Goal: Navigation & Orientation: Understand site structure

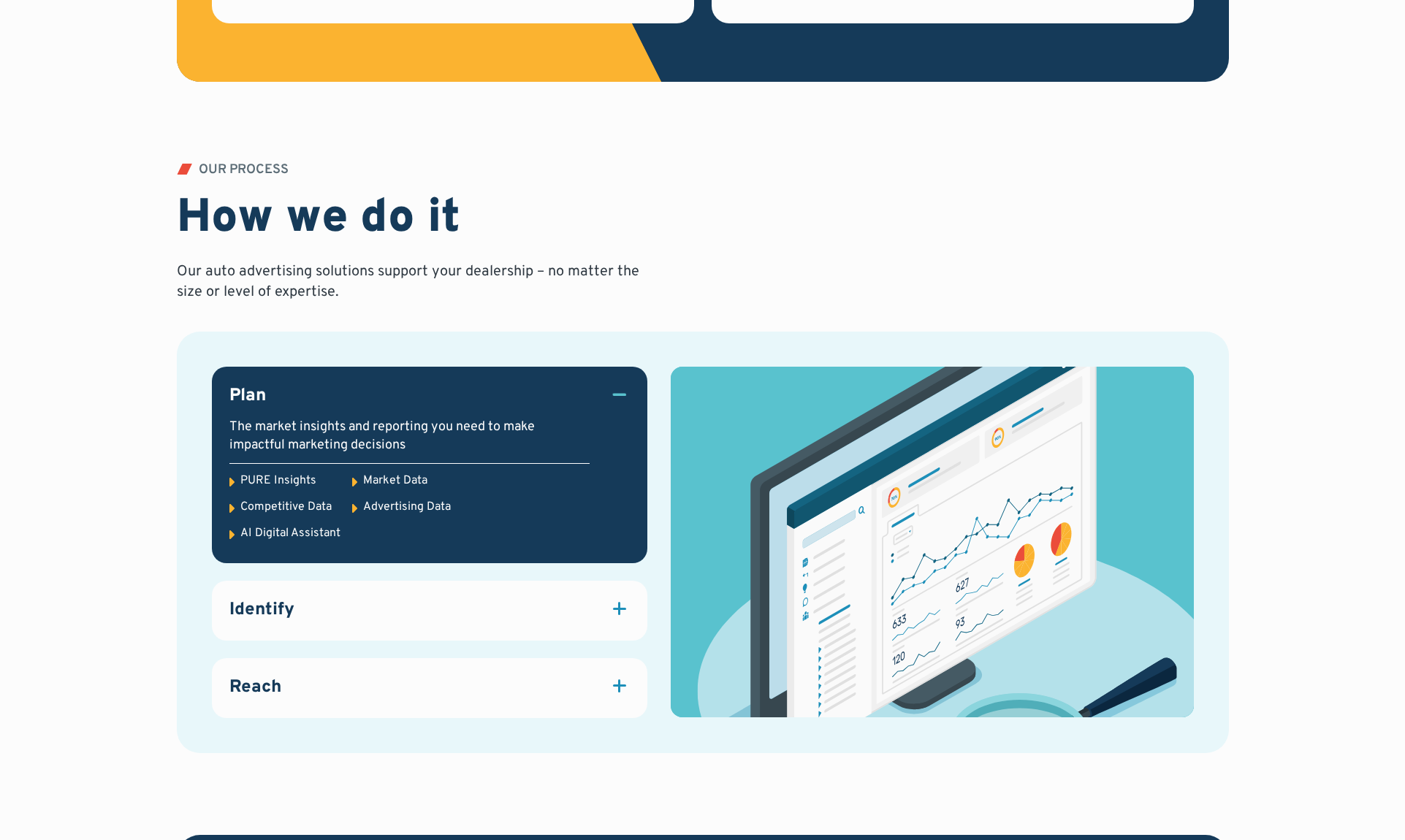
scroll to position [1777, 0]
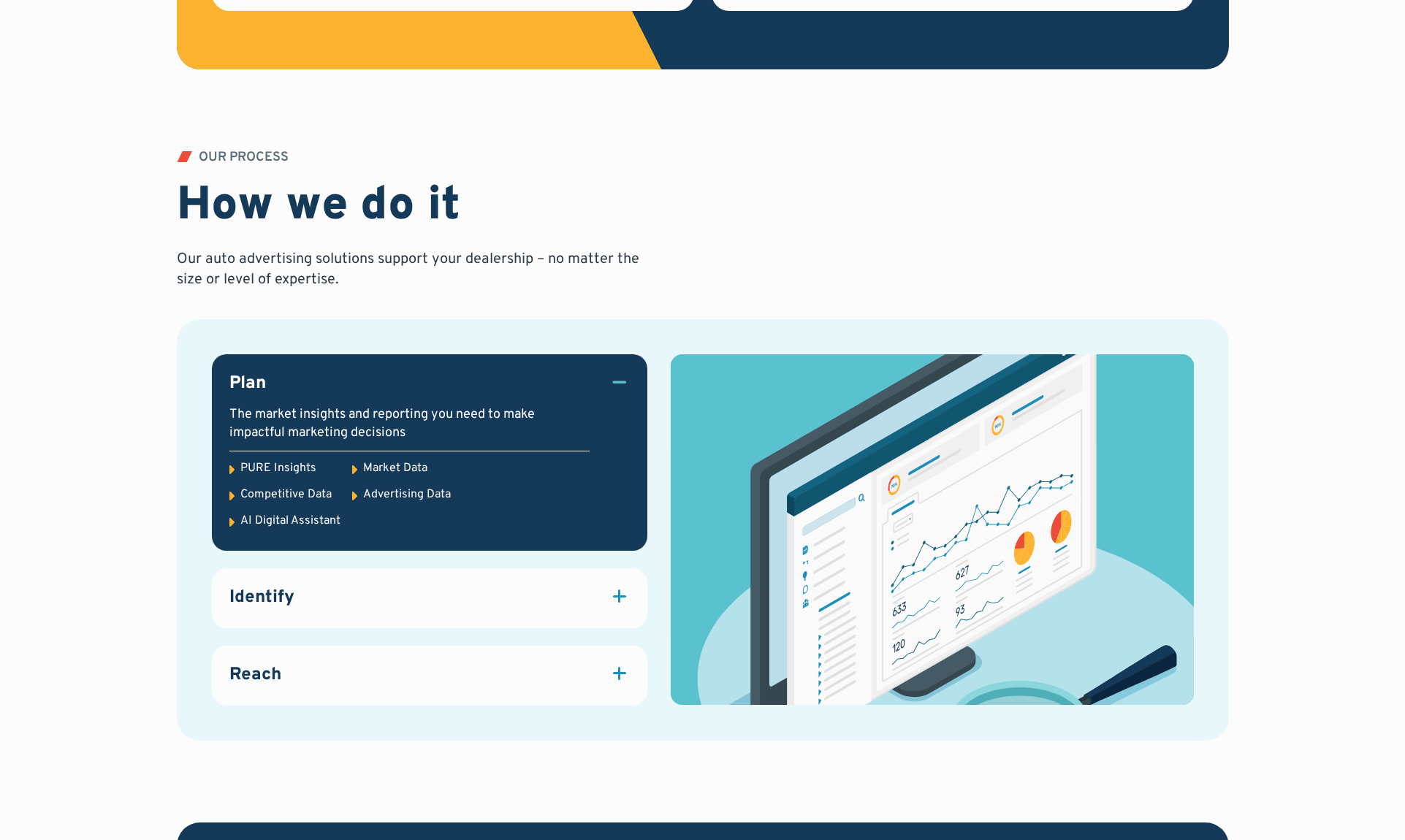
click at [284, 464] on div "PURE Insights" at bounding box center [278, 468] width 76 height 16
click at [550, 594] on div "Identify" at bounding box center [429, 598] width 400 height 25
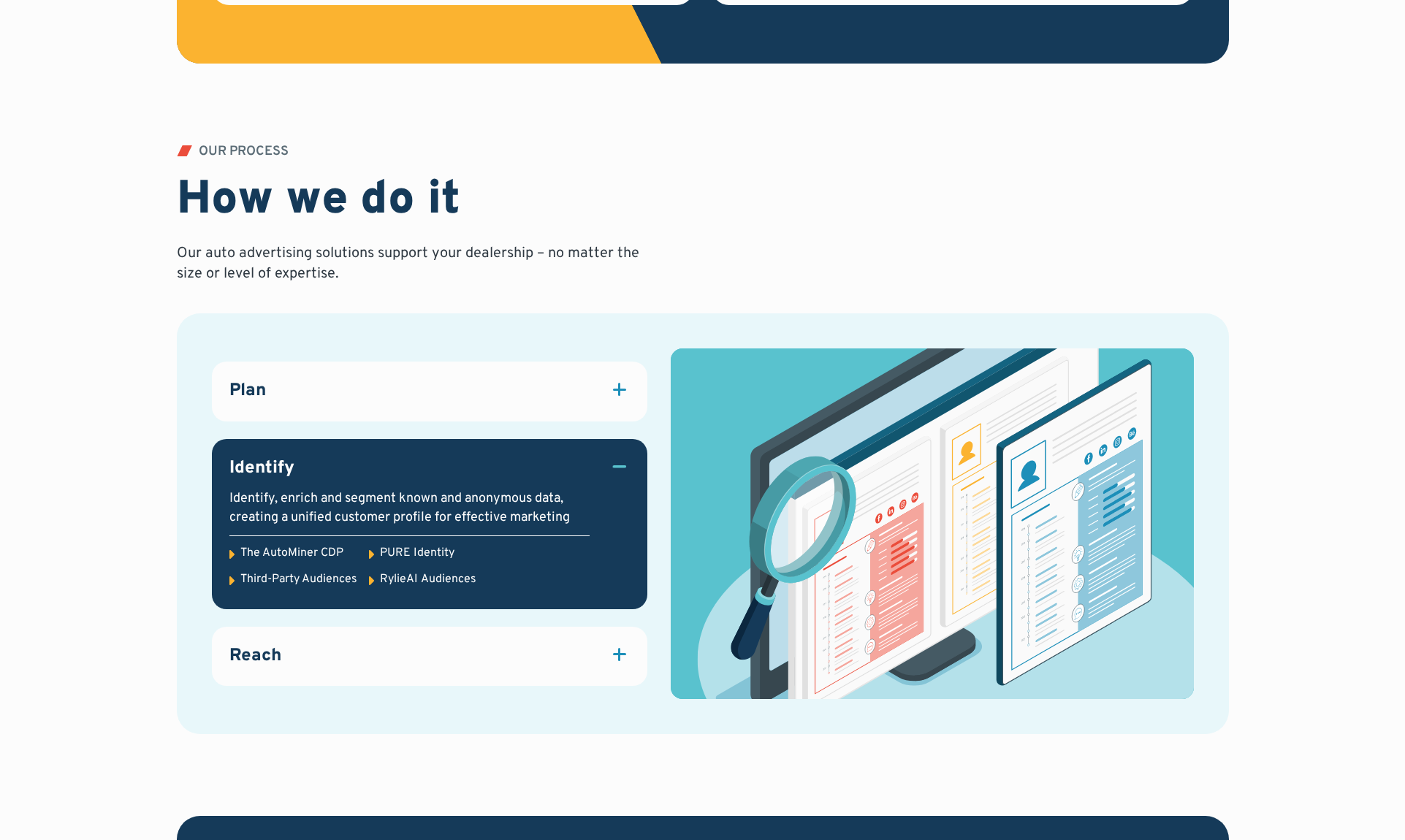
scroll to position [1785, 0]
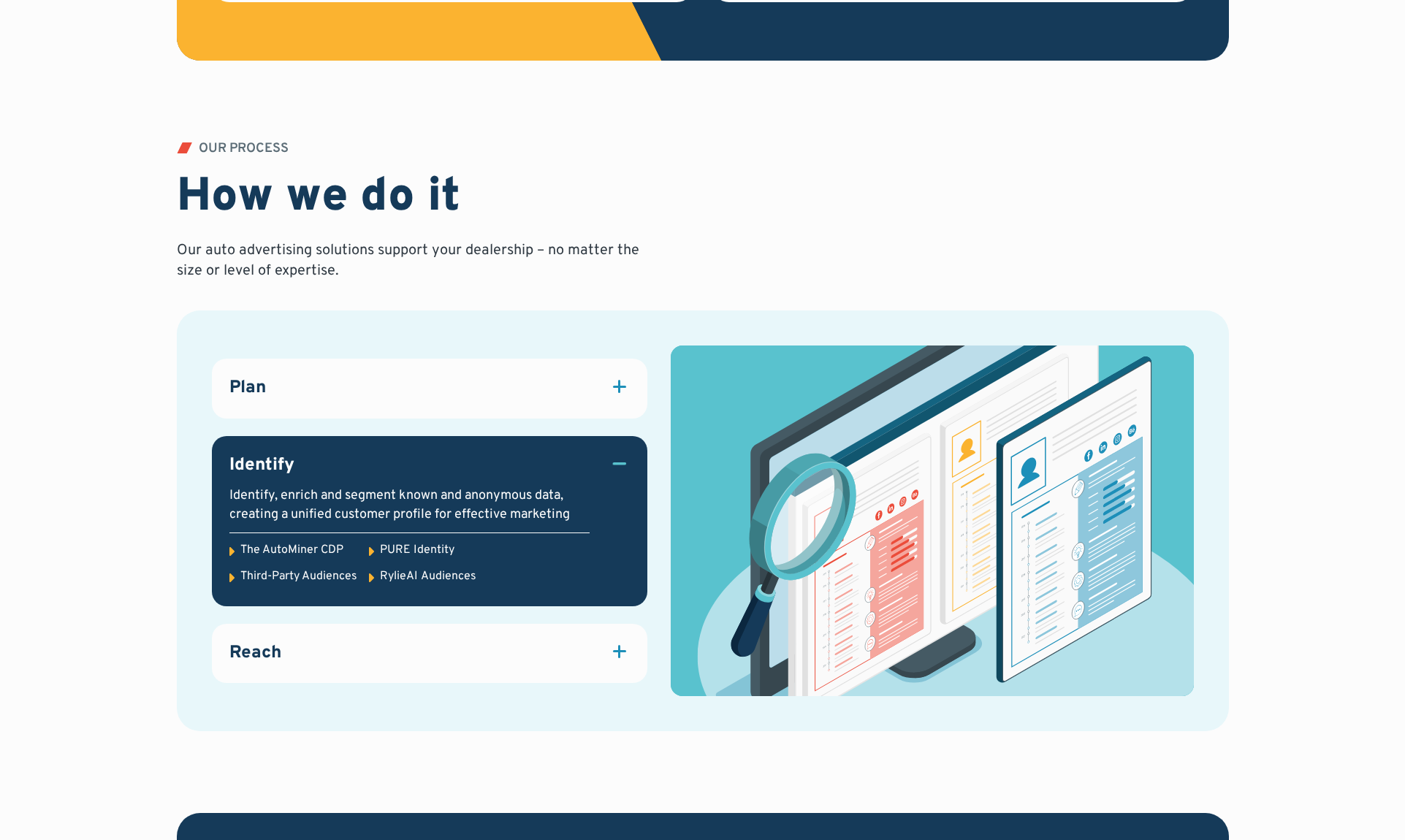
click at [442, 649] on div "Reach" at bounding box center [429, 654] width 400 height 25
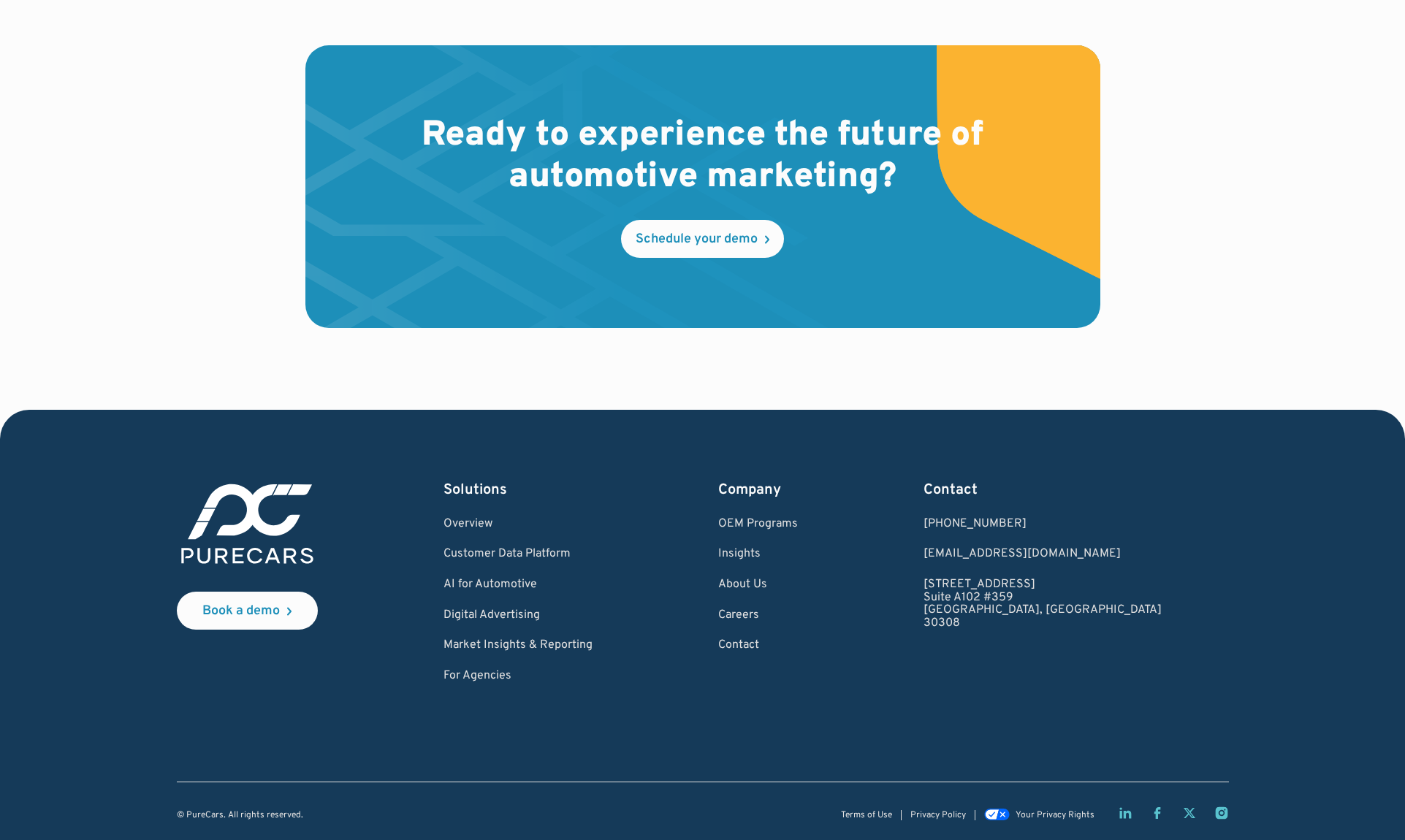
scroll to position [4183, 0]
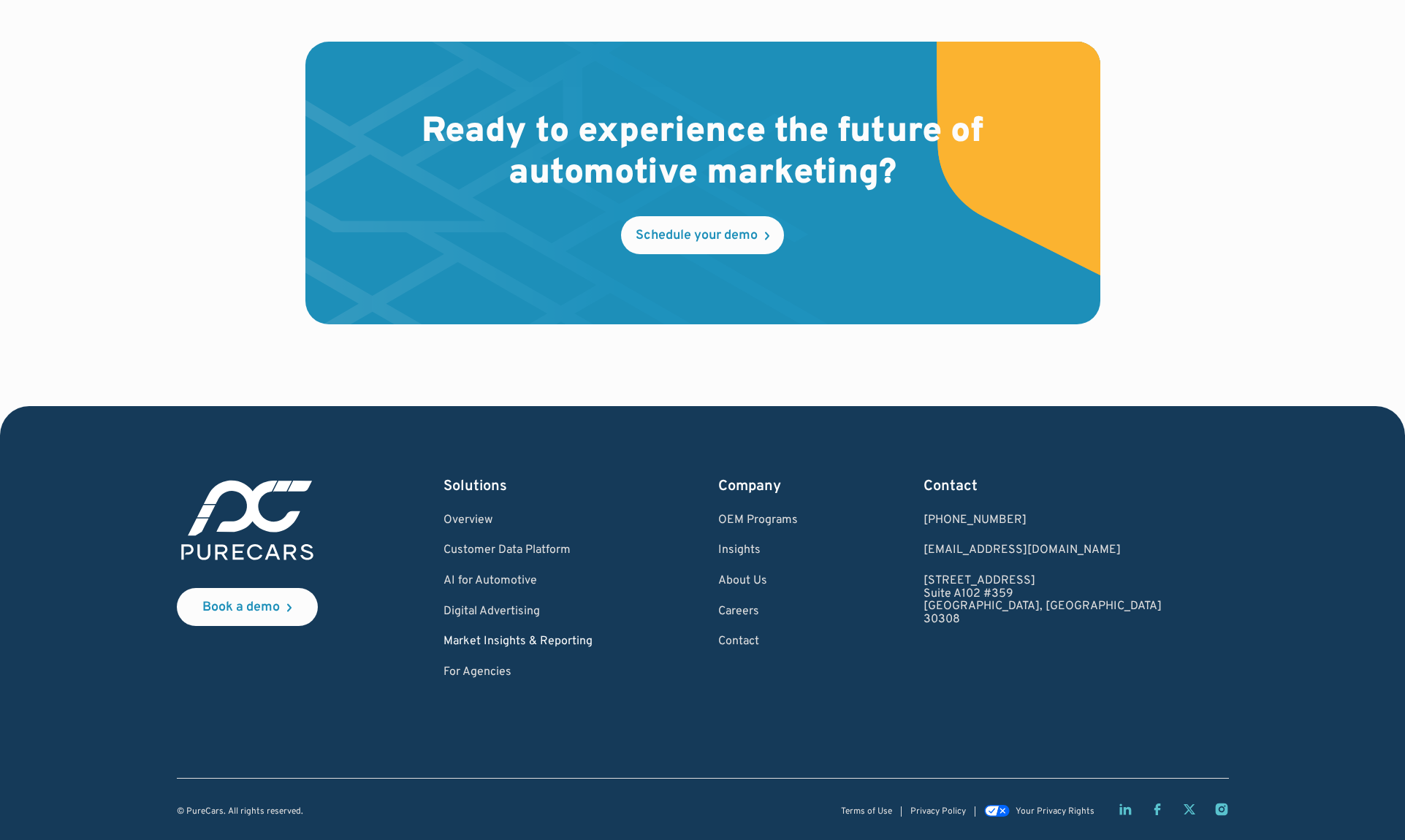
click at [531, 641] on link "Market Insights & Reporting" at bounding box center [518, 642] width 149 height 13
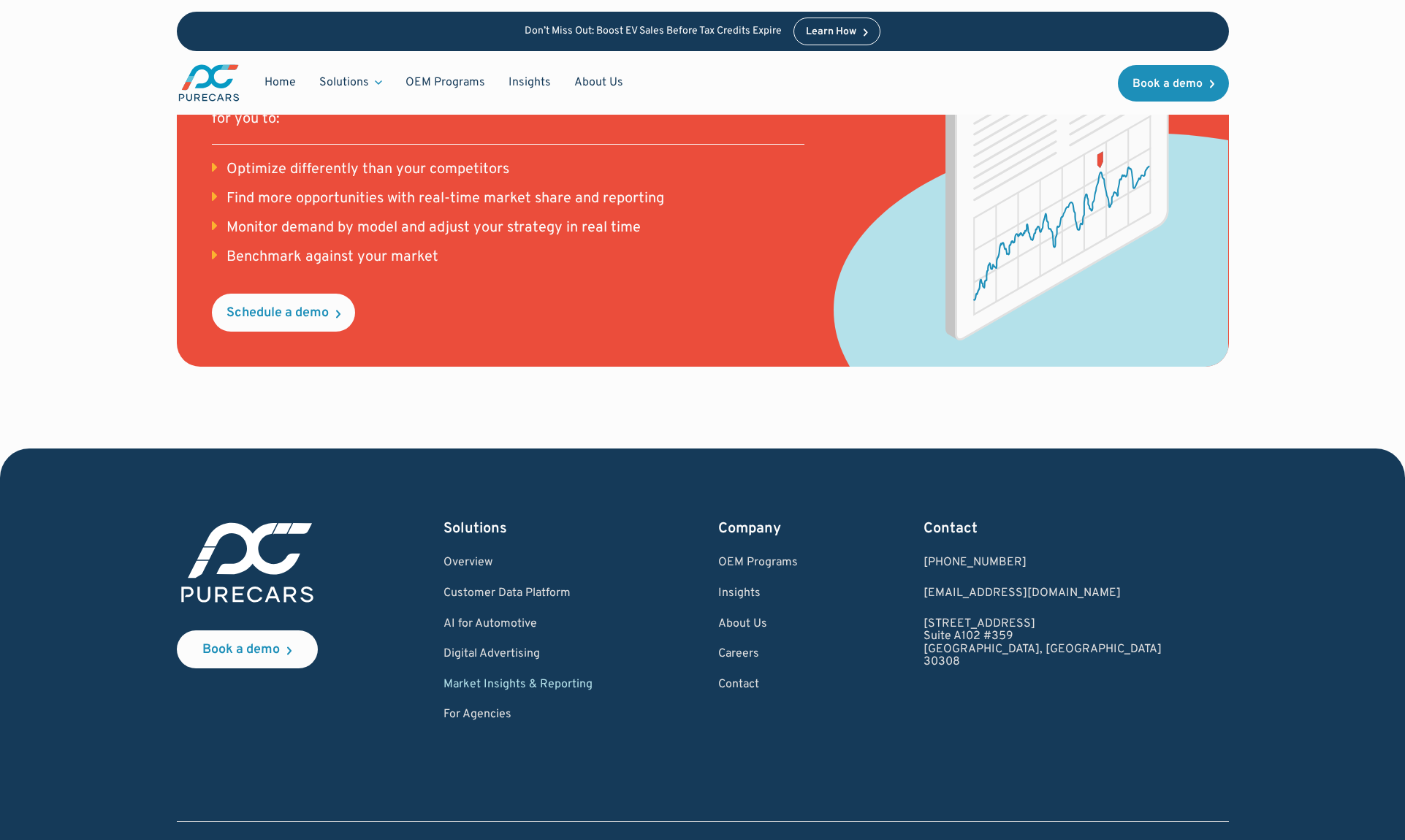
scroll to position [1918, 0]
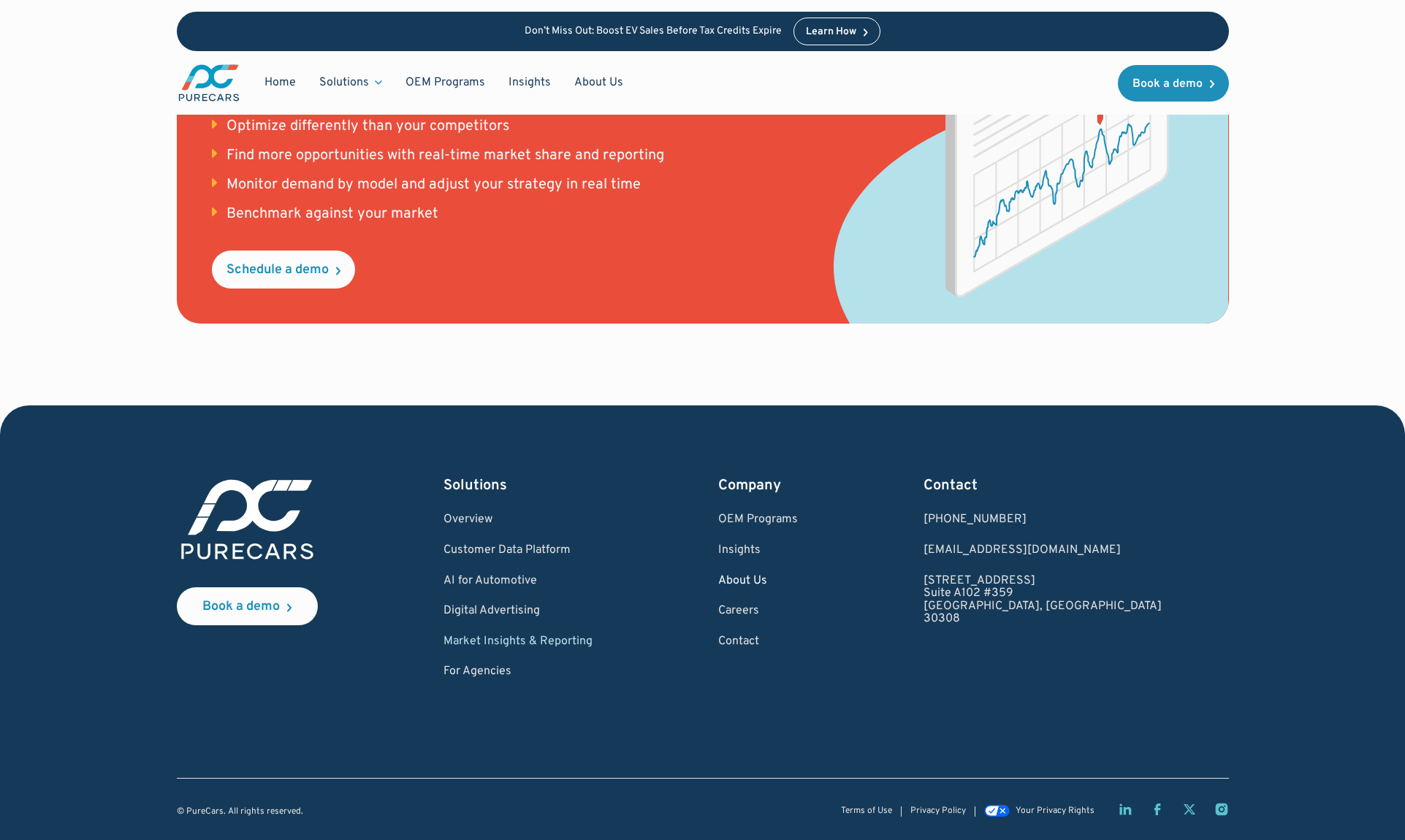
click at [798, 578] on link "About Us" at bounding box center [758, 581] width 80 height 13
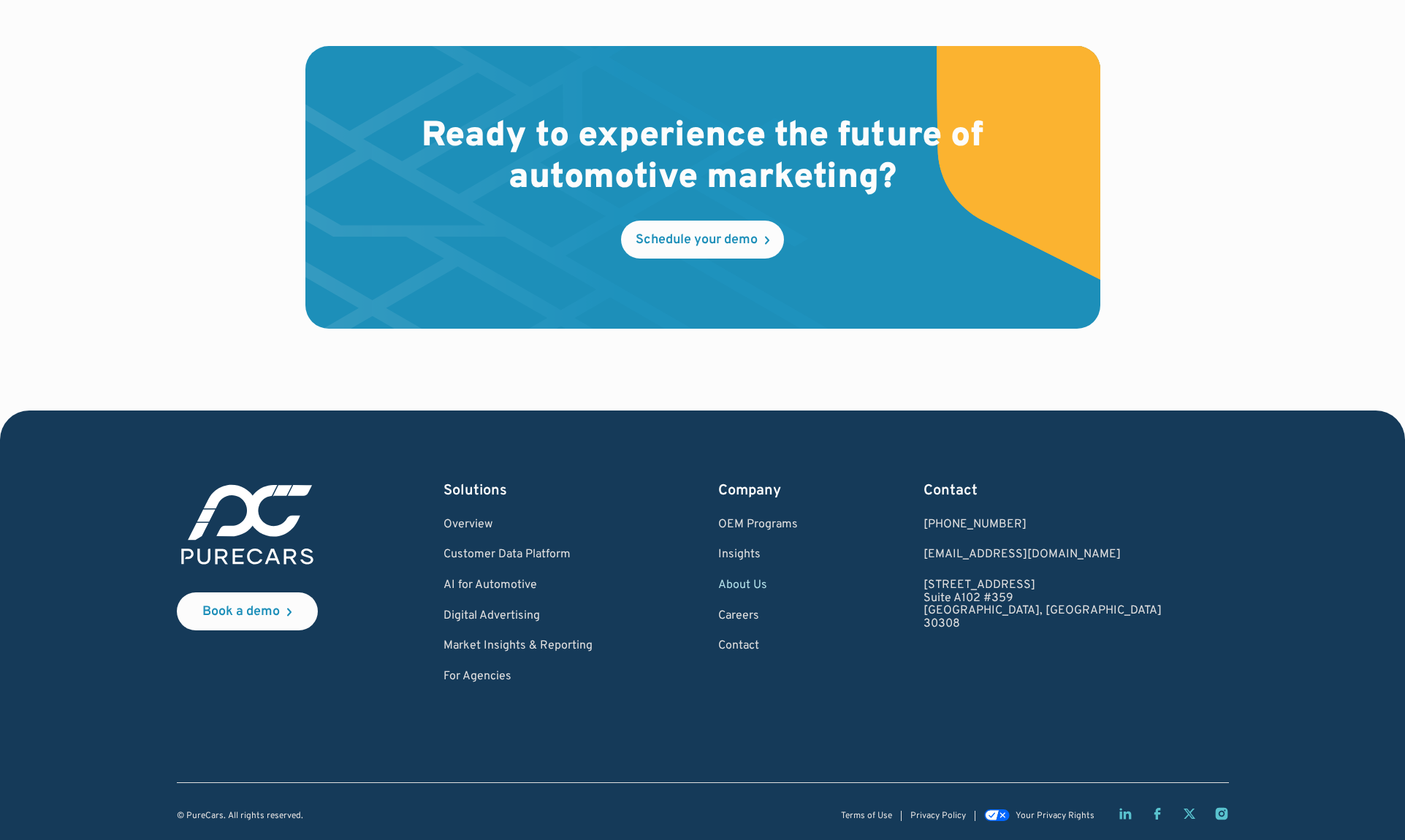
scroll to position [4141, 0]
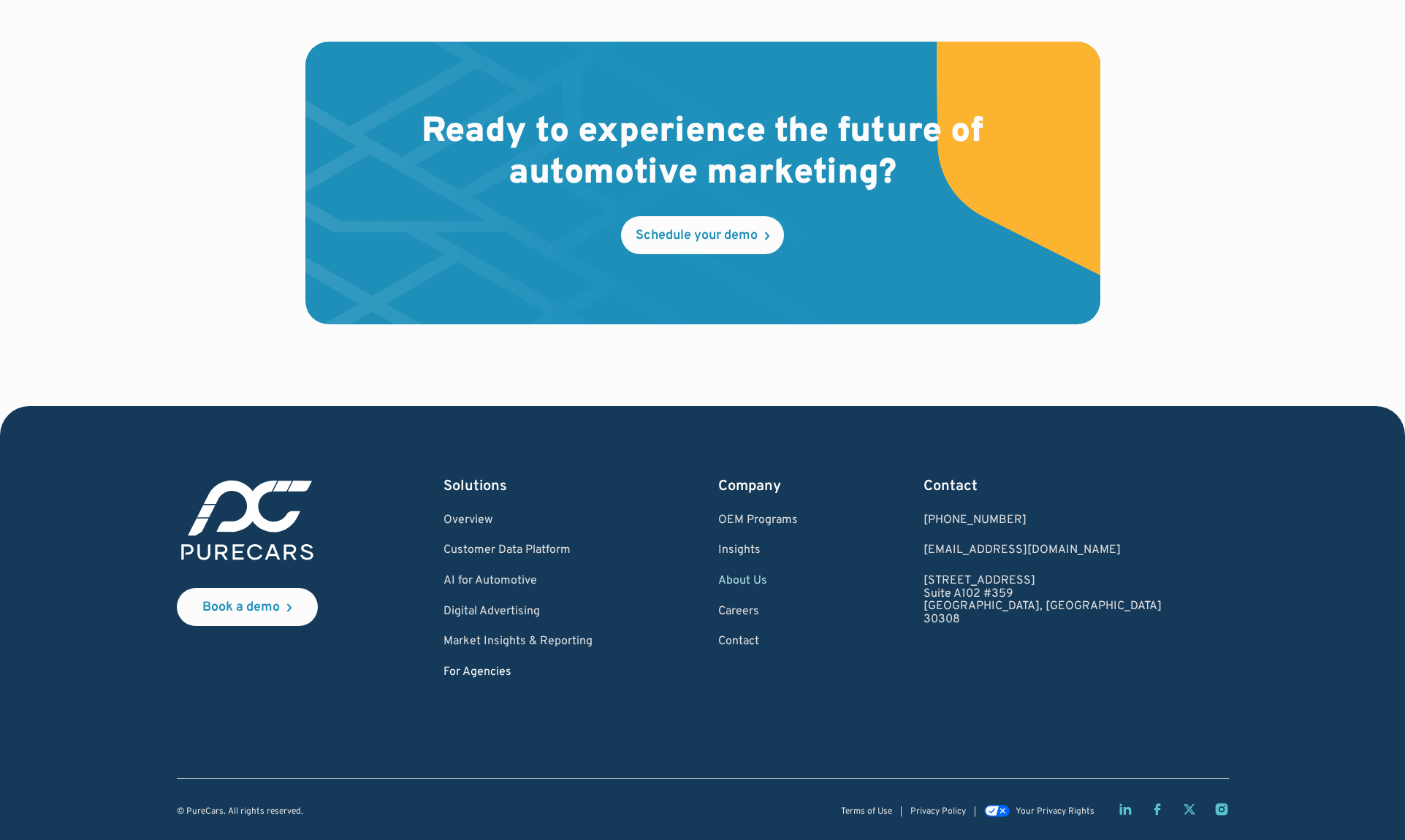
click at [498, 677] on link "For Agencies" at bounding box center [518, 673] width 149 height 13
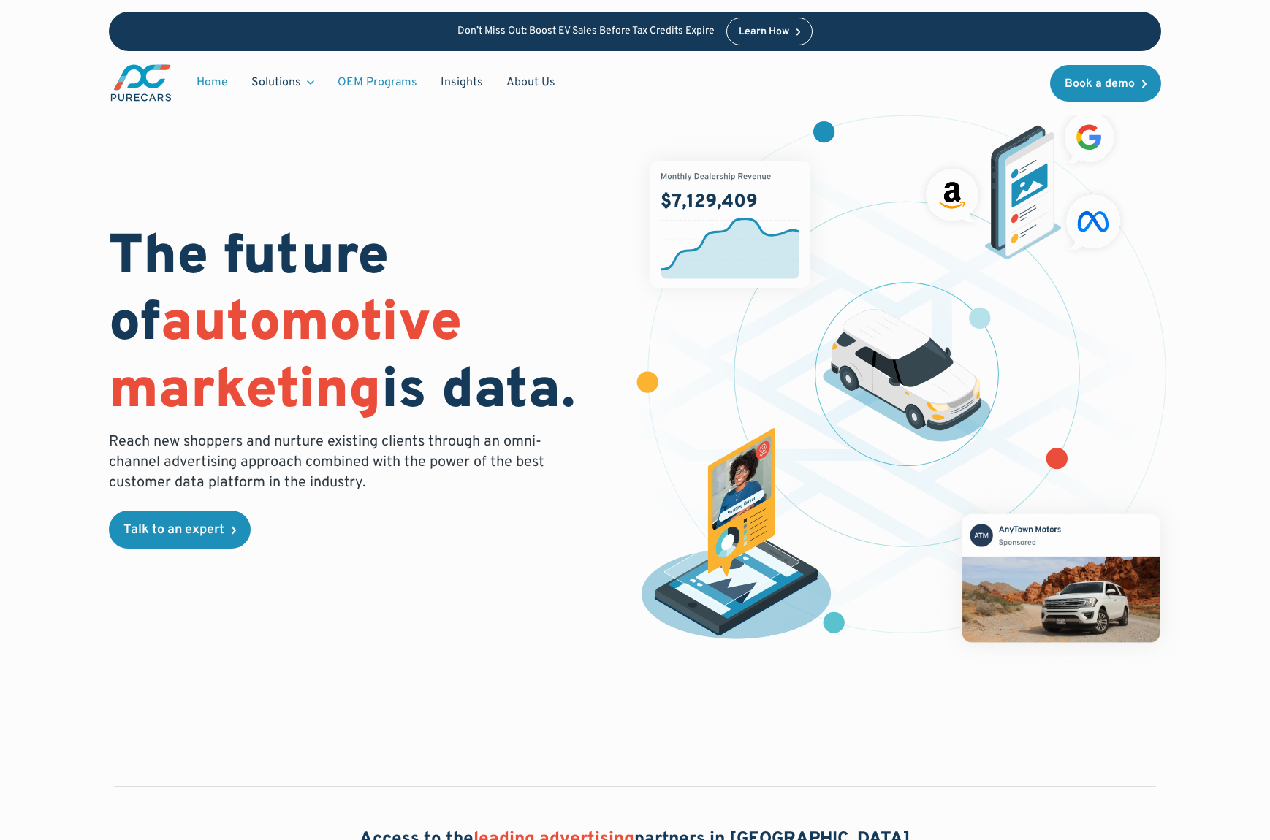
click at [376, 85] on link "OEM Programs" at bounding box center [377, 83] width 103 height 28
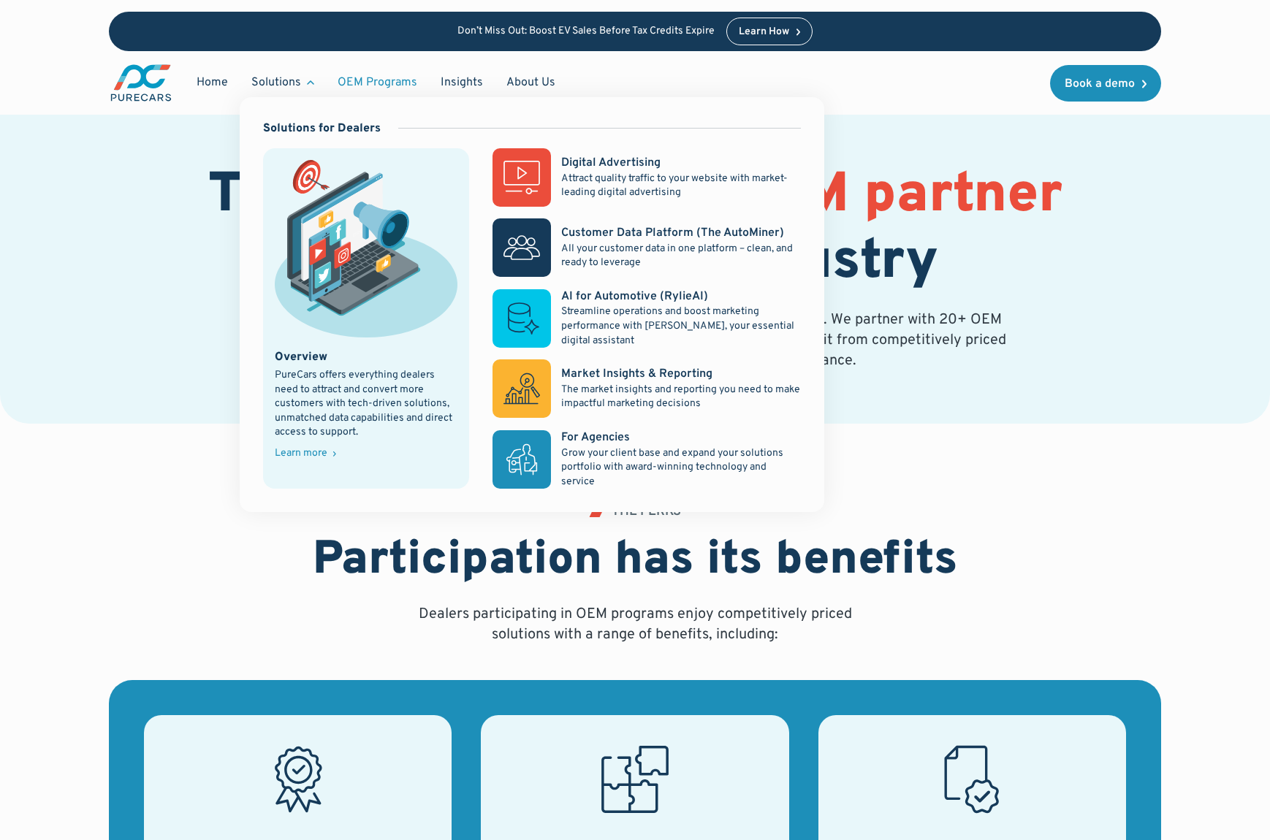
click at [292, 86] on div "Solutions" at bounding box center [276, 83] width 50 height 16
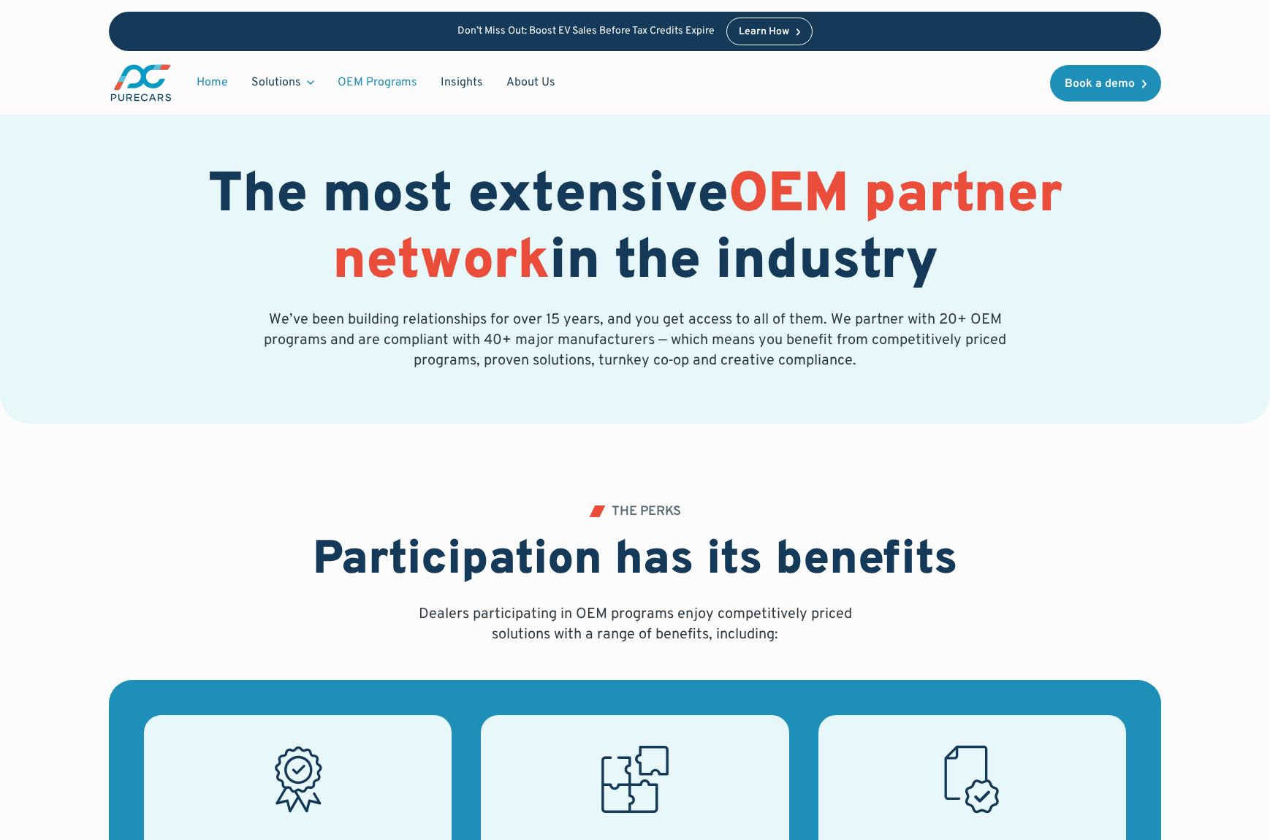
click at [215, 88] on link "Home" at bounding box center [212, 83] width 55 height 28
